Goal: Task Accomplishment & Management: Manage account settings

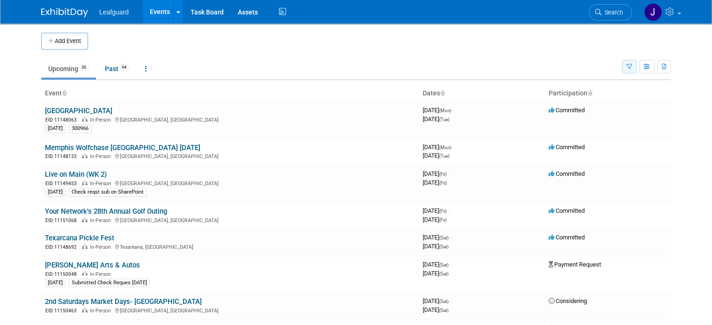
click at [637, 70] on button "button" at bounding box center [629, 67] width 15 height 14
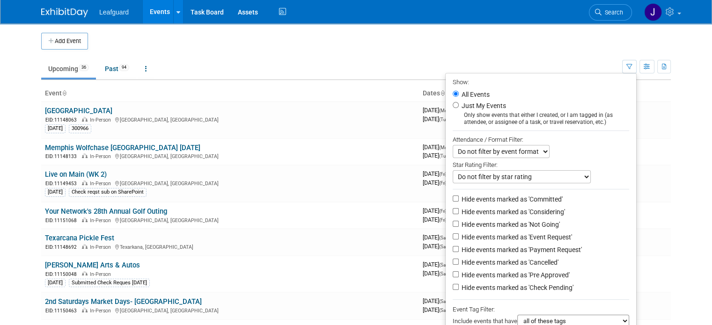
drag, startPoint x: 511, startPoint y: 200, endPoint x: 512, endPoint y: 207, distance: 7.1
click at [511, 200] on label "Hide events marked as 'Committed'" at bounding box center [511, 199] width 103 height 9
click at [459, 200] on input "Hide events marked as 'Committed'" at bounding box center [456, 199] width 6 height 6
checkbox input "true"
click at [512, 211] on label "Hide events marked as 'Considering'" at bounding box center [512, 211] width 105 height 9
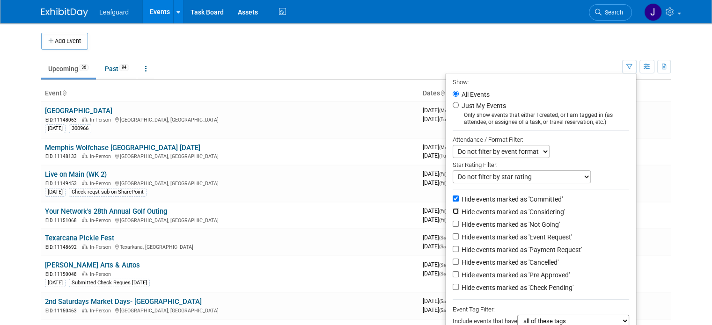
click at [459, 211] on input "Hide events marked as 'Considering'" at bounding box center [456, 211] width 6 height 6
checkbox input "true"
click at [510, 222] on label "Hide events marked as 'Not Going'" at bounding box center [510, 224] width 100 height 9
click at [459, 222] on input "Hide events marked as 'Not Going'" at bounding box center [456, 224] width 6 height 6
checkbox input "true"
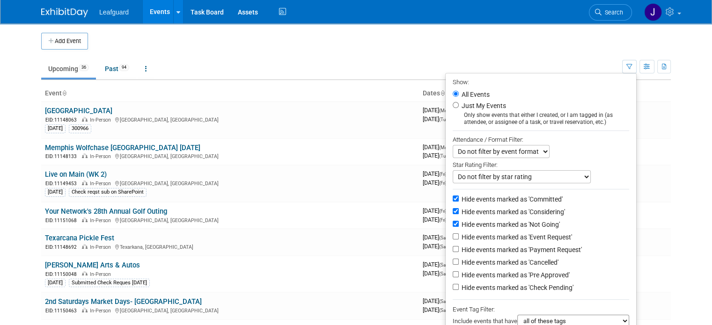
click at [518, 260] on label "Hide events marked as 'Cancelled'" at bounding box center [509, 262] width 99 height 9
click at [459, 260] on input "Hide events marked as 'Cancelled'" at bounding box center [456, 262] width 6 height 6
checkbox input "true"
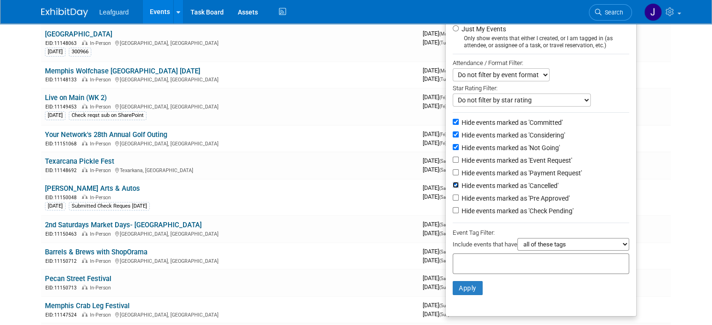
scroll to position [94, 0]
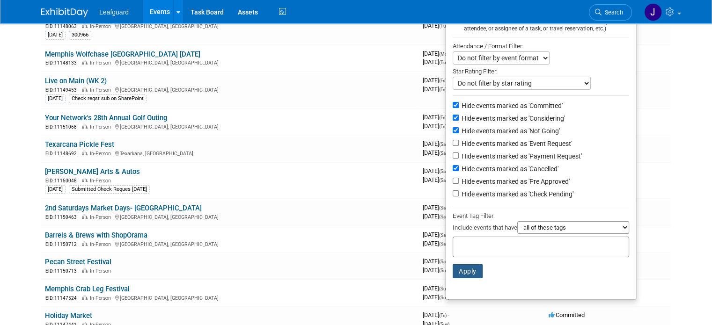
click at [473, 274] on button "Apply" at bounding box center [468, 272] width 30 height 14
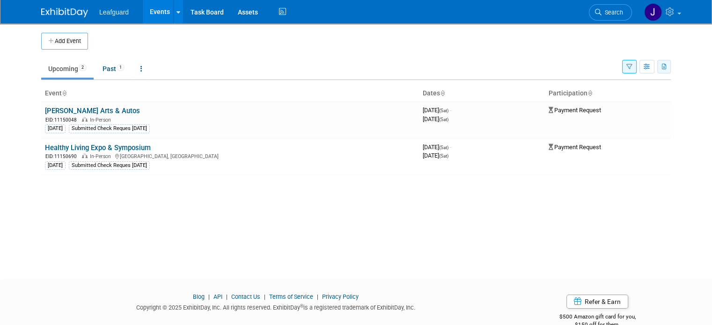
click at [671, 67] on button "button" at bounding box center [664, 67] width 14 height 14
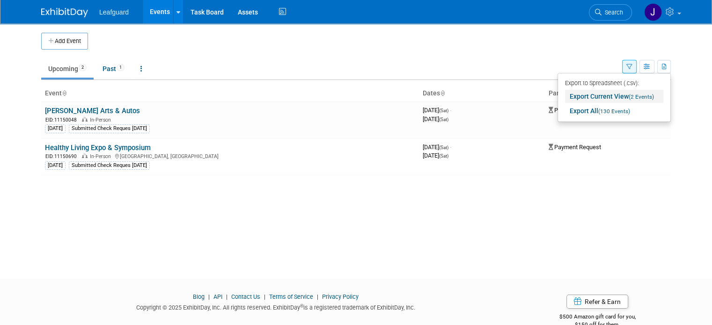
click at [642, 100] on link "Export Current View (2 Events)" at bounding box center [614, 96] width 98 height 13
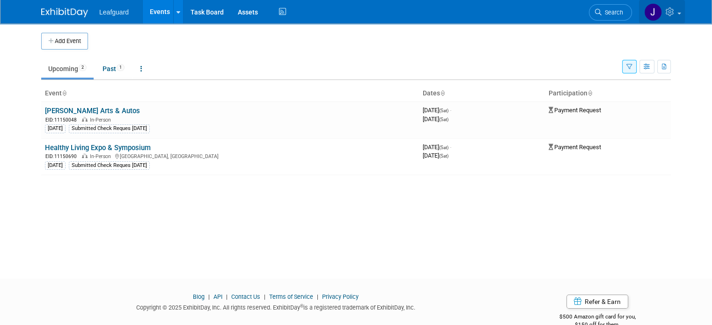
click at [677, 12] on icon at bounding box center [671, 11] width 11 height 8
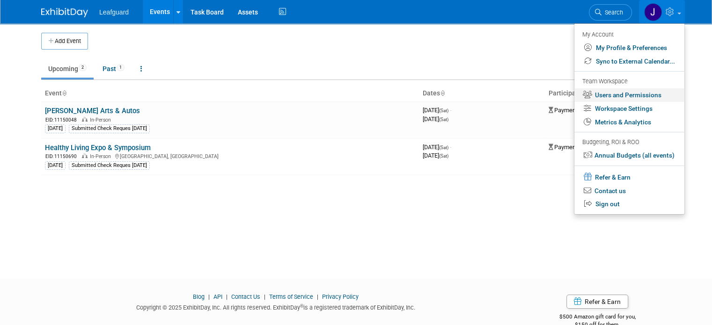
click at [652, 91] on link "Users and Permissions" at bounding box center [630, 95] width 110 height 14
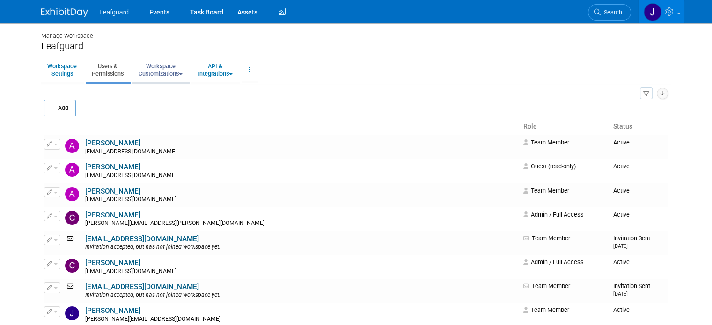
click at [155, 69] on link "Workspace Customizations" at bounding box center [161, 70] width 56 height 23
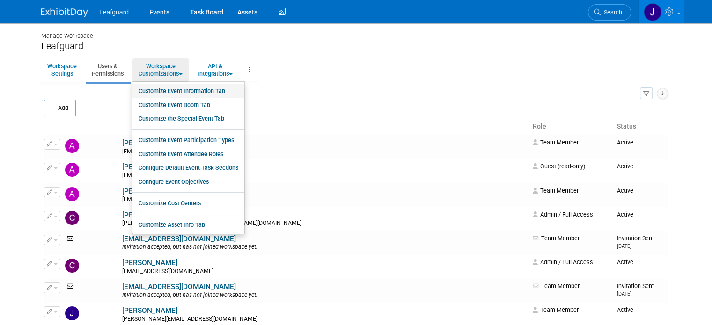
click at [180, 92] on link "Customize Event Information Tab" at bounding box center [189, 91] width 112 height 14
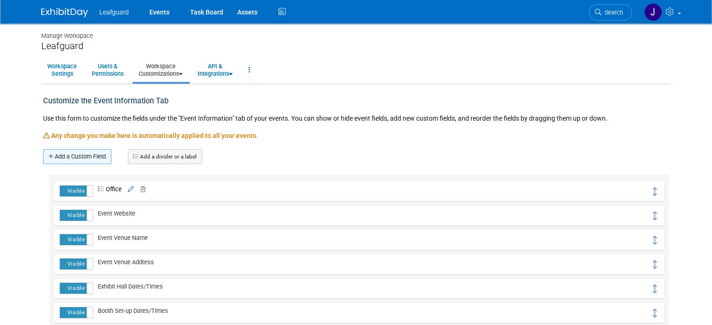
click at [81, 156] on link "Add a Custom Field" at bounding box center [77, 156] width 68 height 15
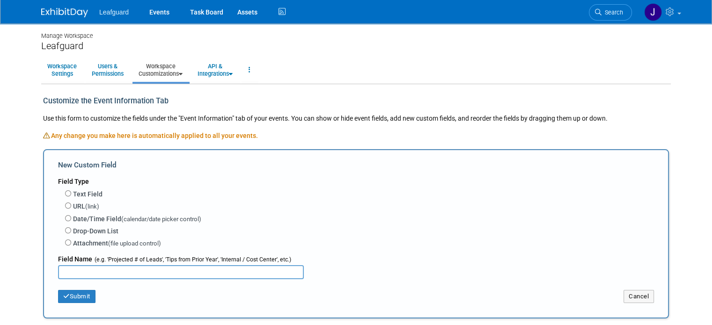
click at [75, 237] on div "Attachment (file upload control)" at bounding box center [359, 243] width 589 height 13
click at [78, 241] on label "Attachment (file upload control)" at bounding box center [117, 244] width 88 height 10
click at [71, 241] on input "Attachment (file upload control)" at bounding box center [68, 243] width 6 height 6
radio input "true"
click at [80, 272] on input "text" at bounding box center [181, 272] width 246 height 14
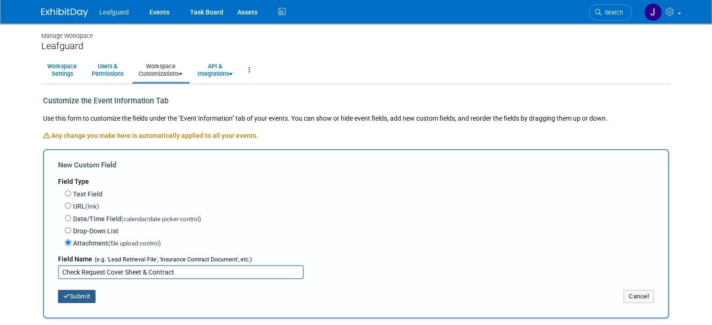
type input "Check Request Cover Sheet & Contract"
click at [77, 292] on button "Submit" at bounding box center [76, 296] width 37 height 13
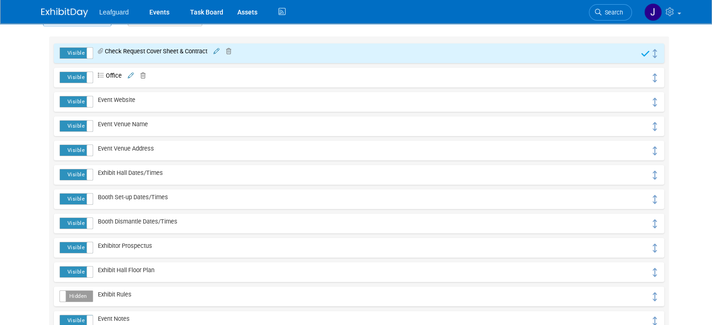
scroll to position [62, 0]
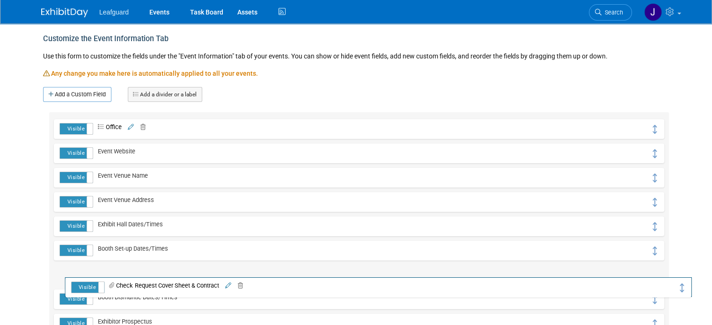
drag, startPoint x: 662, startPoint y: 127, endPoint x: 686, endPoint y: 318, distance: 192.6
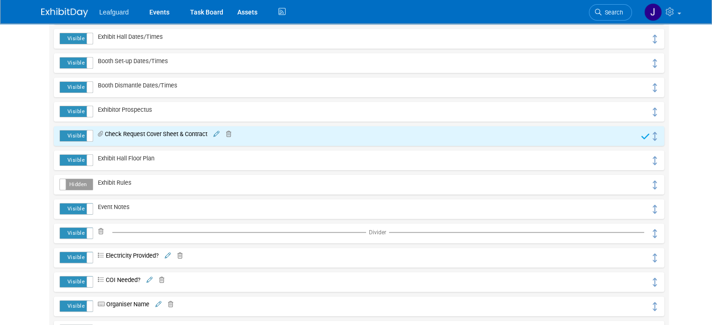
scroll to position [343, 0]
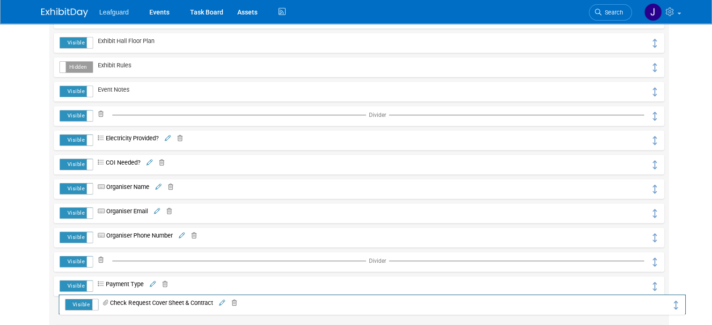
drag, startPoint x: 664, startPoint y: 44, endPoint x: 678, endPoint y: 307, distance: 262.5
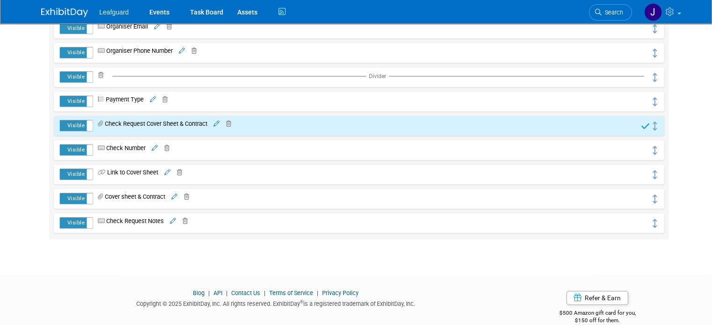
scroll to position [531, 0]
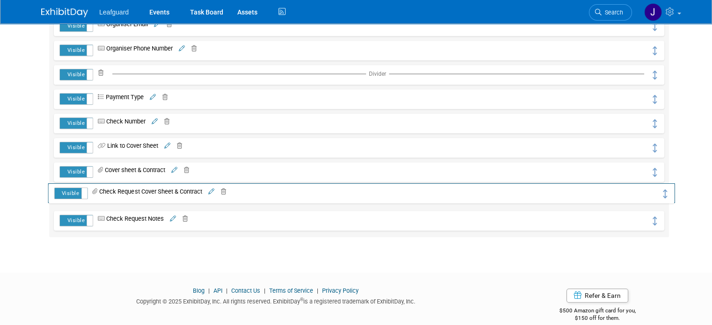
drag, startPoint x: 665, startPoint y: 122, endPoint x: 668, endPoint y: 192, distance: 70.8
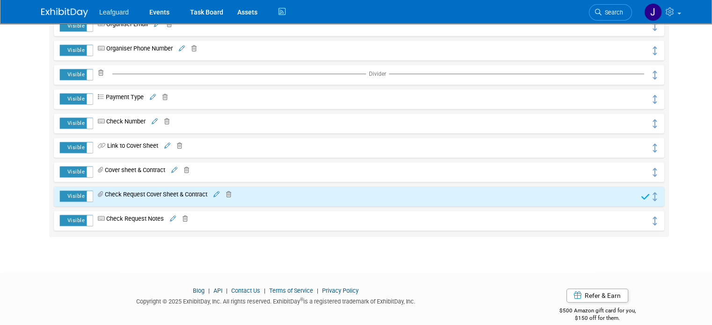
click at [181, 168] on icon at bounding box center [184, 171] width 9 height 6
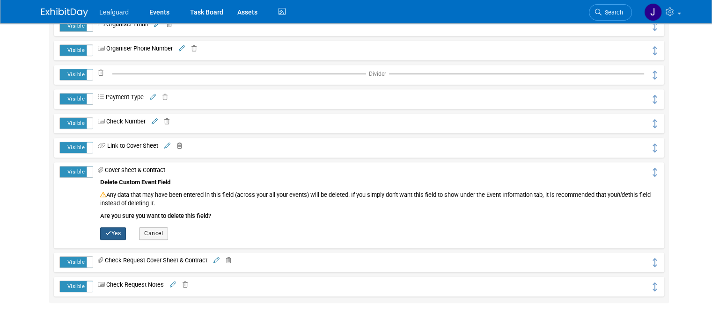
click at [111, 230] on button "Yes" at bounding box center [113, 234] width 26 height 12
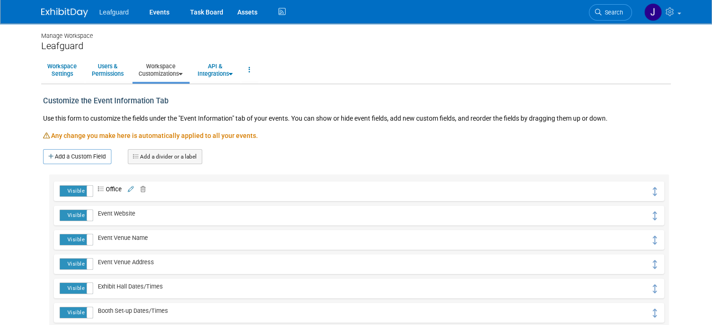
click at [48, 15] on img at bounding box center [64, 12] width 47 height 9
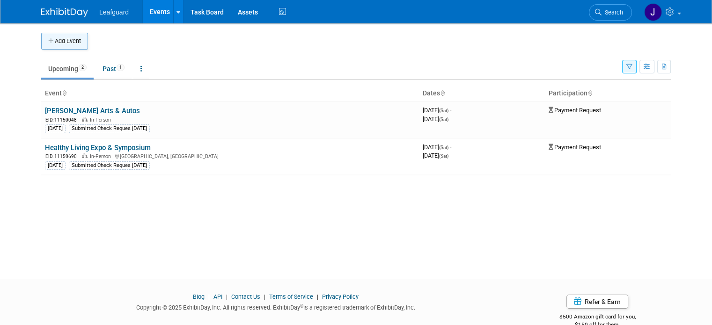
click at [46, 39] on button "Add Event" at bounding box center [64, 41] width 47 height 17
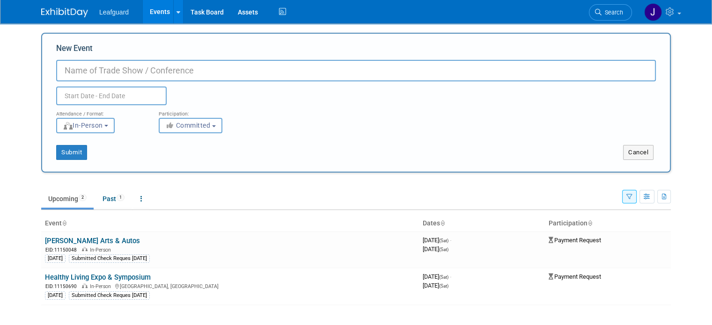
click at [107, 76] on input "New Event" at bounding box center [356, 71] width 600 height 22
type input "Test"
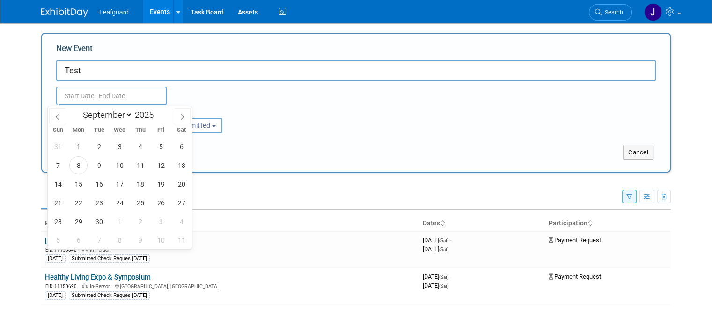
click at [105, 88] on input "text" at bounding box center [111, 96] width 111 height 19
click at [79, 146] on span "1" at bounding box center [78, 147] width 18 height 18
type input "Sep 1, 2025 to Sep 1, 2025"
click at [289, 92] on div "Sep 1, 2025 to Sep 1, 2025 Duplicate Event Warning" at bounding box center [356, 93] width 614 height 24
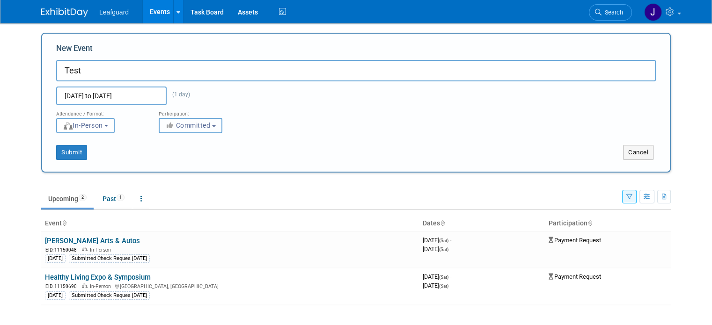
click at [209, 124] on button "Committed" at bounding box center [191, 125] width 64 height 15
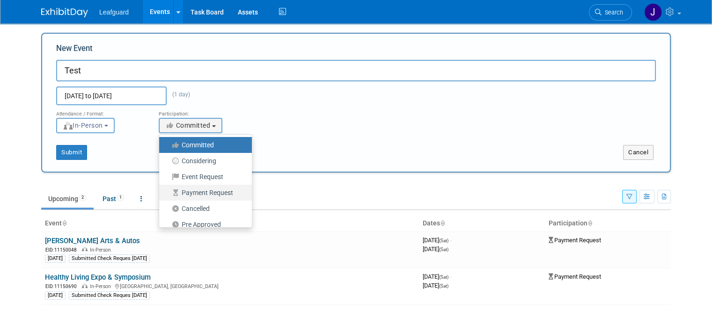
click at [205, 192] on label "Payment Request" at bounding box center [203, 193] width 79 height 12
click at [168, 192] on input "Payment Request" at bounding box center [165, 193] width 6 height 6
select select "102"
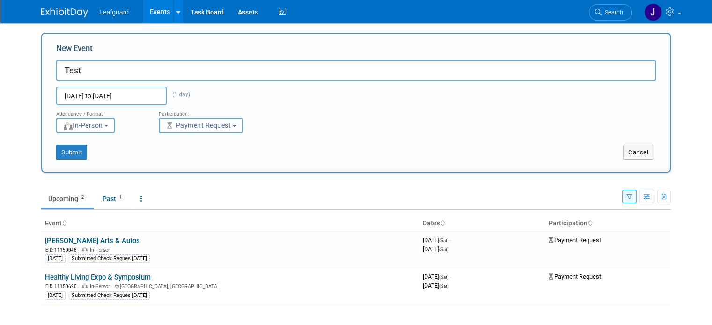
click at [236, 122] on button "Payment Request" at bounding box center [201, 125] width 84 height 15
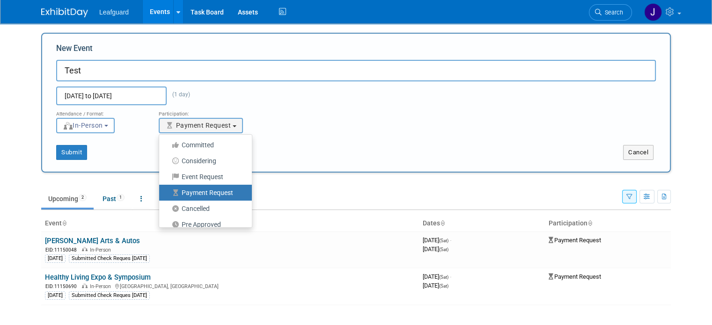
click at [193, 191] on label "Payment Request" at bounding box center [203, 193] width 79 height 12
click at [168, 191] on input "Payment Request" at bounding box center [165, 193] width 6 height 6
click at [62, 155] on button "Submit" at bounding box center [71, 152] width 31 height 15
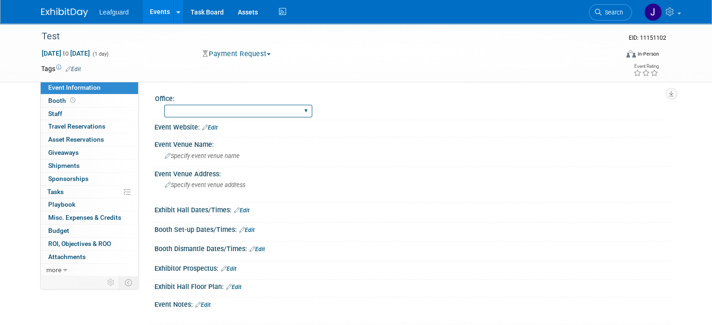
click at [189, 111] on select "Albany Arkansas Austin Birmingham Charlotte Chicago Cleveland Colorado Columbia…" at bounding box center [238, 111] width 148 height 13
select select "Albany"
click at [164, 105] on select "Albany Arkansas Austin Birmingham Charlotte Chicago Cleveland Colorado Columbia…" at bounding box center [238, 111] width 148 height 13
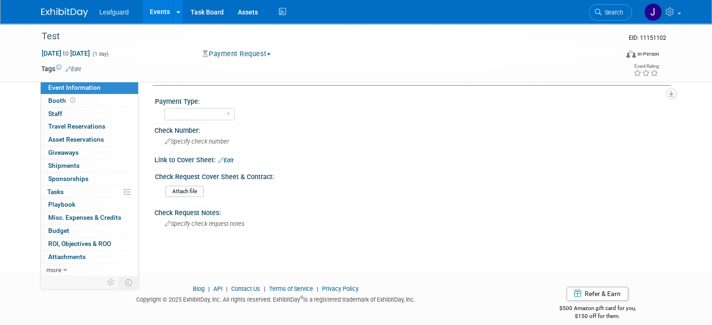
scroll to position [413, 0]
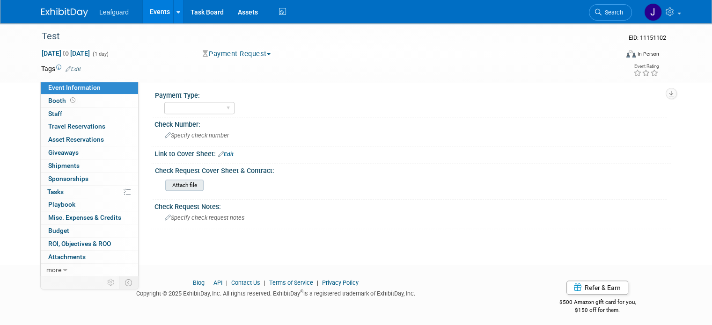
click at [175, 180] on input "file" at bounding box center [139, 185] width 127 height 11
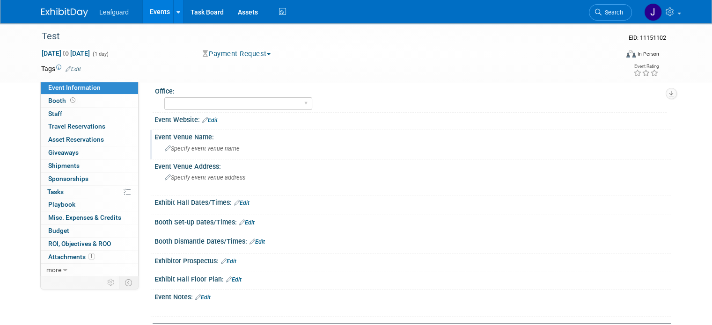
scroll to position [0, 0]
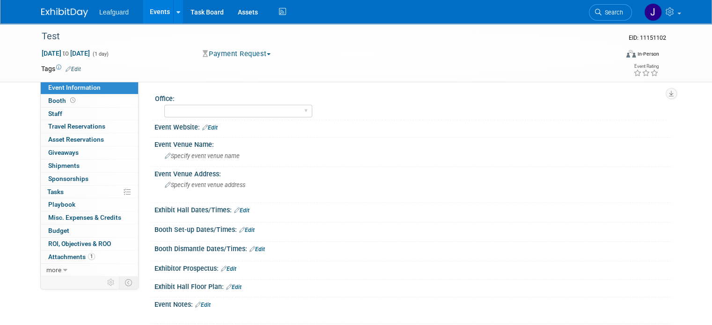
click at [58, 9] on img at bounding box center [64, 12] width 47 height 9
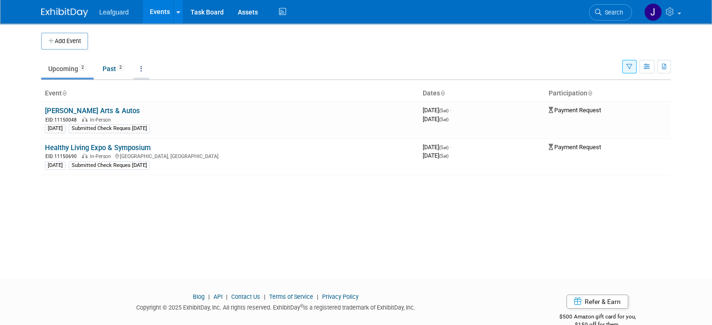
click at [140, 69] on icon at bounding box center [141, 69] width 2 height 7
click at [104, 69] on link "Past 2" at bounding box center [114, 69] width 36 height 18
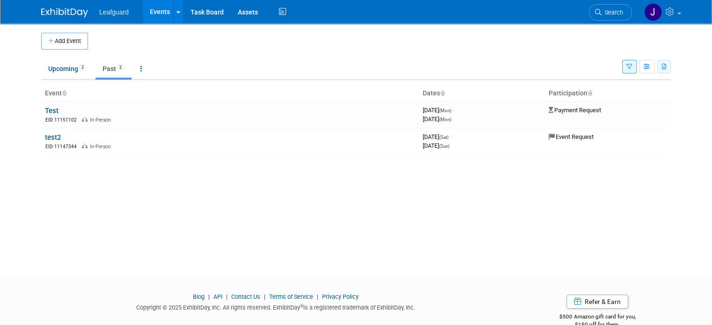
click at [667, 67] on icon "button" at bounding box center [664, 67] width 5 height 6
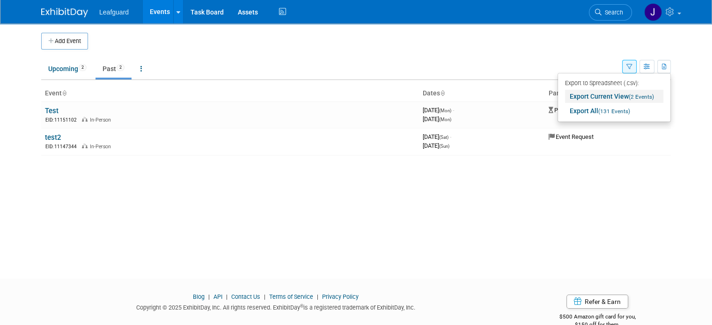
click at [625, 98] on link "Export Current View (2 Events)" at bounding box center [614, 96] width 98 height 13
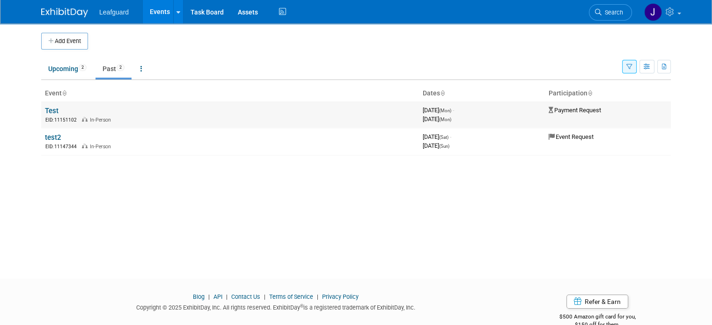
click at [45, 110] on link "Test" at bounding box center [52, 111] width 14 height 8
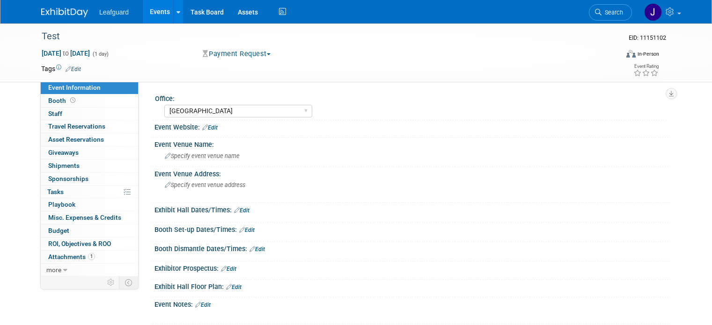
select select "[GEOGRAPHIC_DATA]"
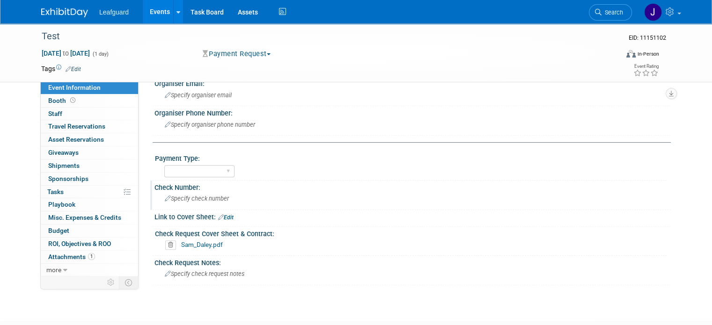
scroll to position [344, 0]
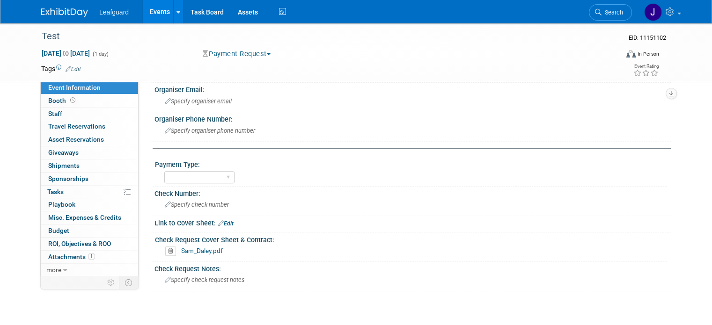
click at [165, 247] on icon at bounding box center [170, 251] width 11 height 9
click at [162, 280] on link "Yes" at bounding box center [161, 283] width 27 height 15
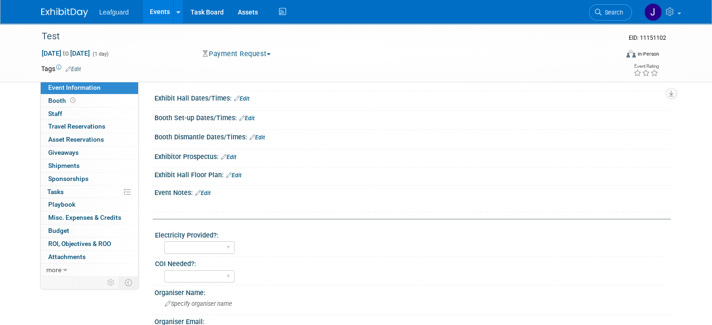
scroll to position [32, 0]
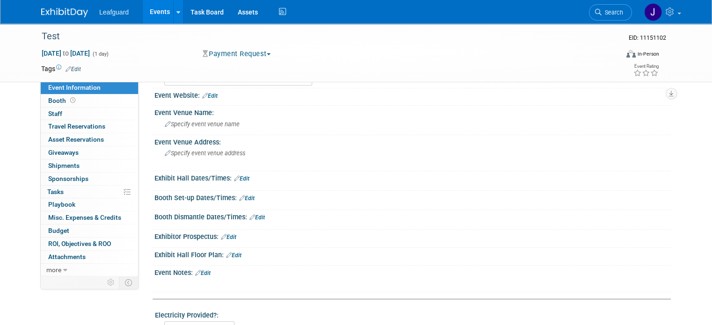
click at [70, 9] on img at bounding box center [64, 12] width 47 height 9
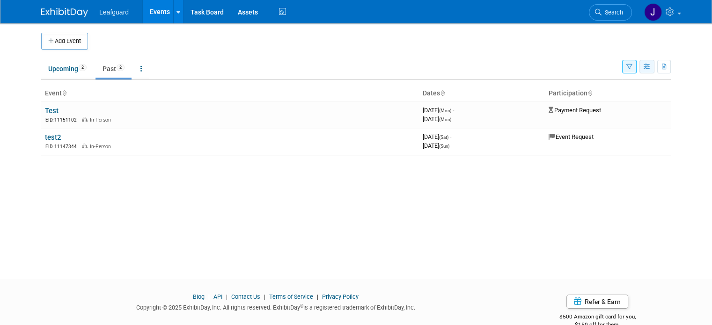
click at [655, 66] on button "button" at bounding box center [647, 67] width 15 height 14
